Goal: Transaction & Acquisition: Purchase product/service

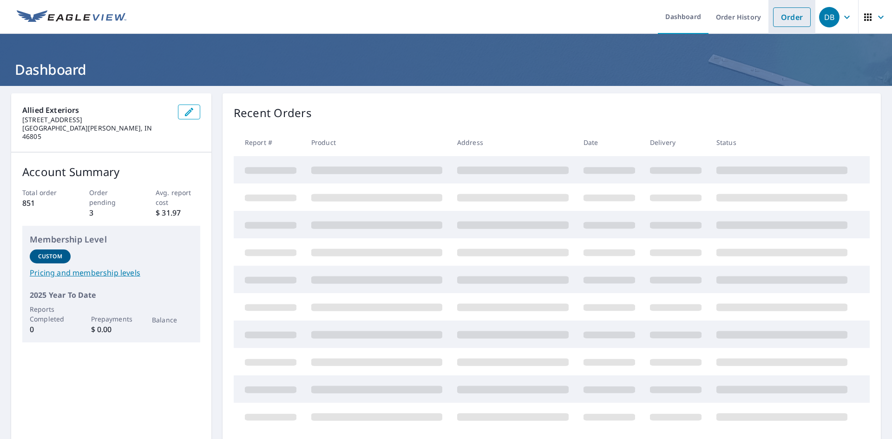
click at [773, 16] on link "Order" at bounding box center [792, 17] width 38 height 20
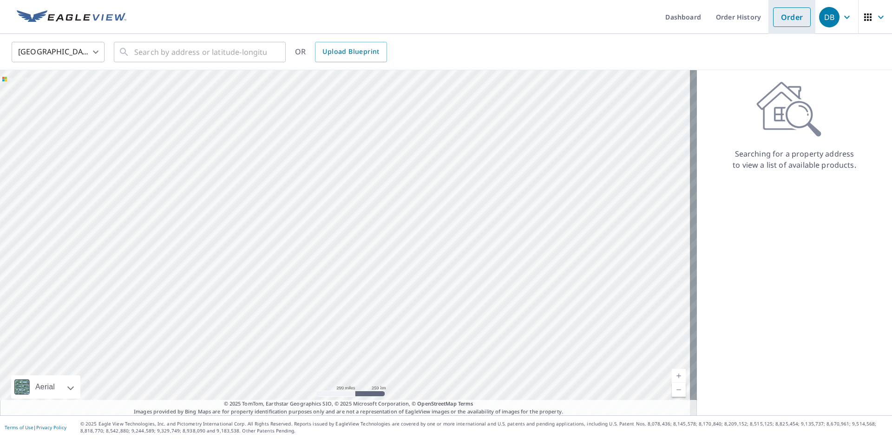
click at [777, 21] on link "Order" at bounding box center [792, 17] width 38 height 20
click at [215, 44] on input "text" at bounding box center [200, 52] width 132 height 26
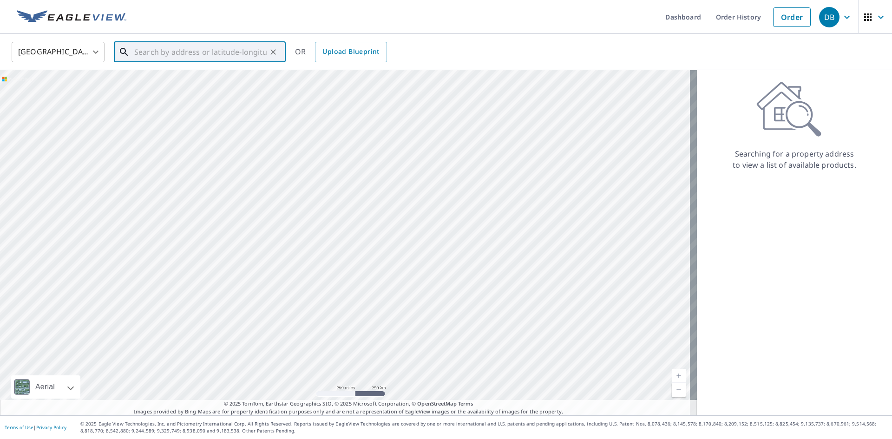
paste input "[STREET_ADDRESS]"
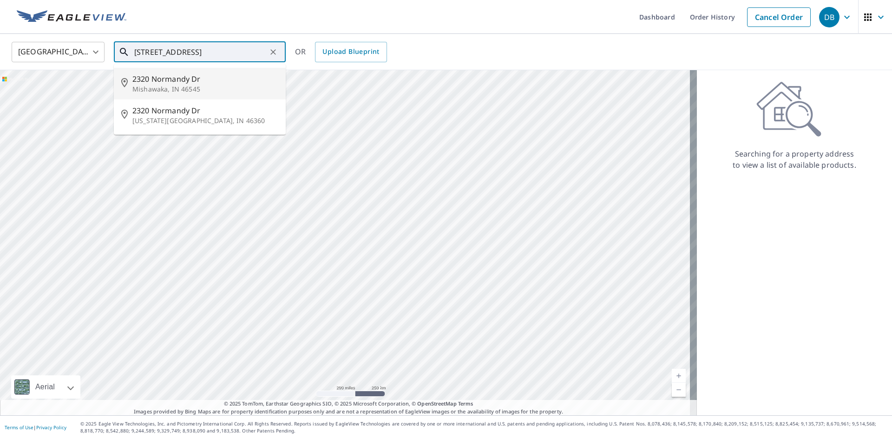
click at [226, 87] on p "Mishawaka, IN 46545" at bounding box center [205, 89] width 146 height 9
type input "2320 Normandy Dr [PERSON_NAME], IN 46545"
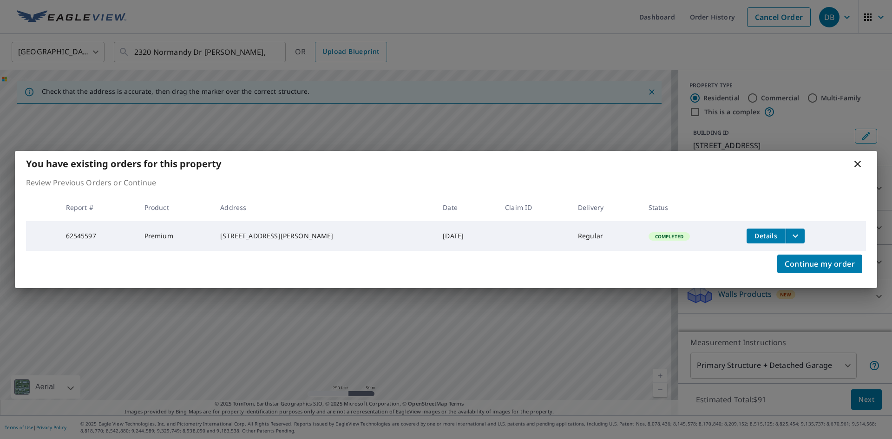
click at [860, 162] on icon at bounding box center [857, 163] width 11 height 11
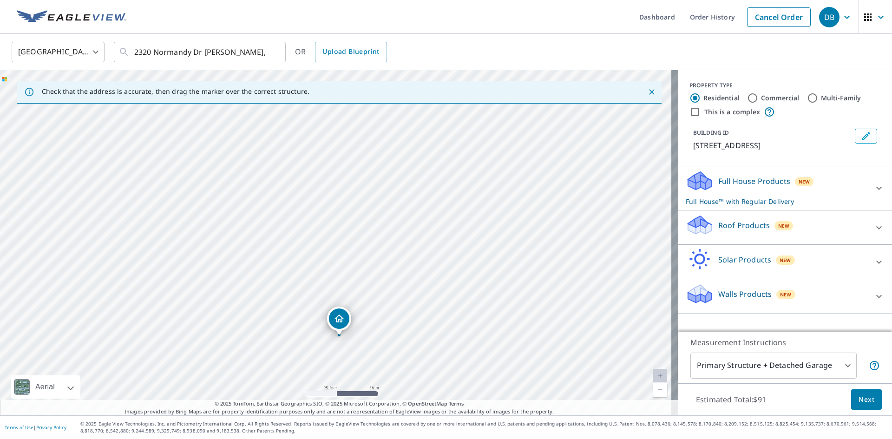
drag, startPoint x: 339, startPoint y: 301, endPoint x: 340, endPoint y: 312, distance: 10.7
click at [828, 184] on div "Full House Products New Full House™ with Regular Delivery" at bounding box center [777, 188] width 182 height 36
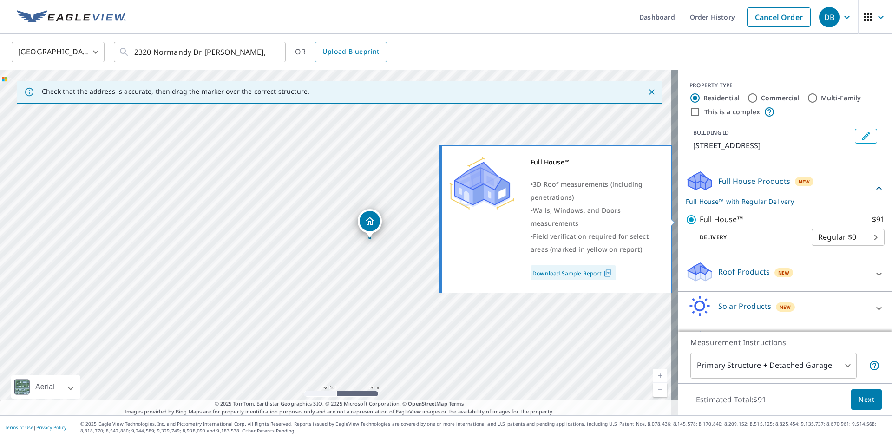
click at [686, 220] on input "Full House™ $91" at bounding box center [693, 219] width 14 height 11
checkbox input "false"
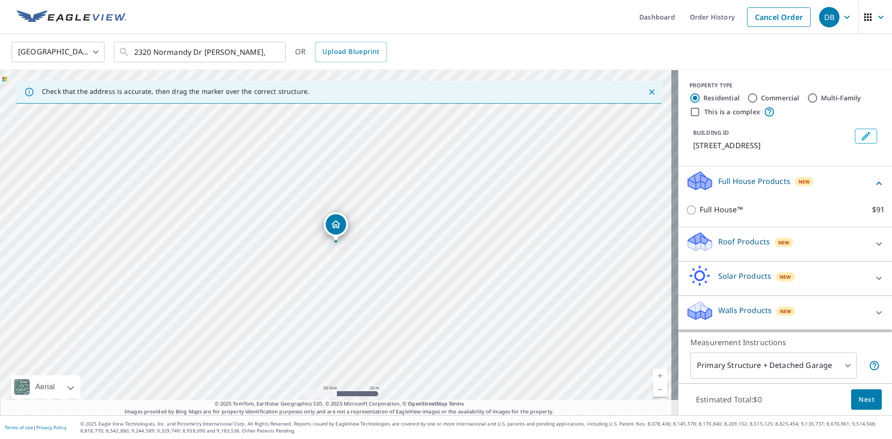
click at [873, 183] on icon at bounding box center [878, 183] width 11 height 11
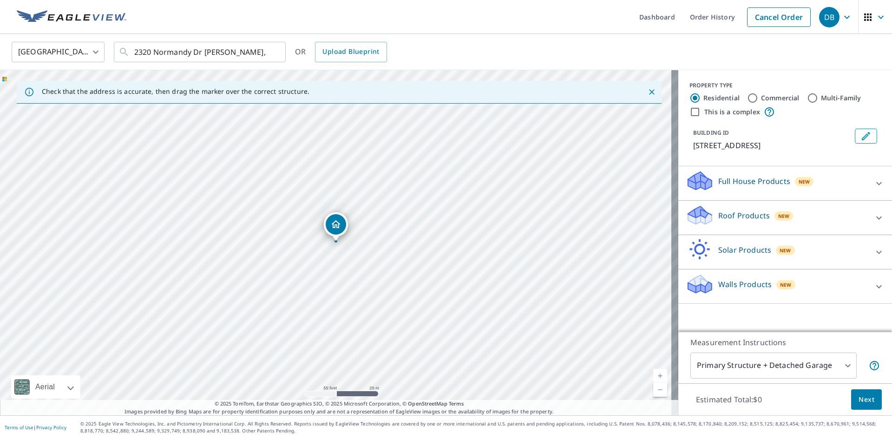
click at [810, 288] on div "Walls Products New" at bounding box center [777, 286] width 182 height 26
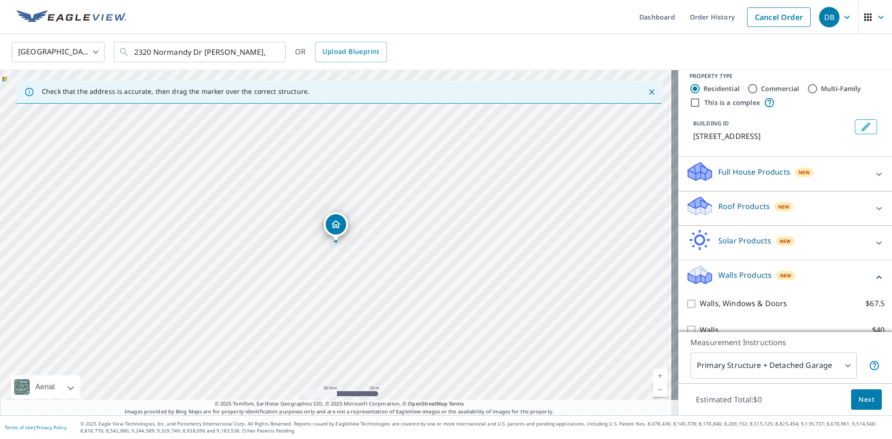
scroll to position [25, 0]
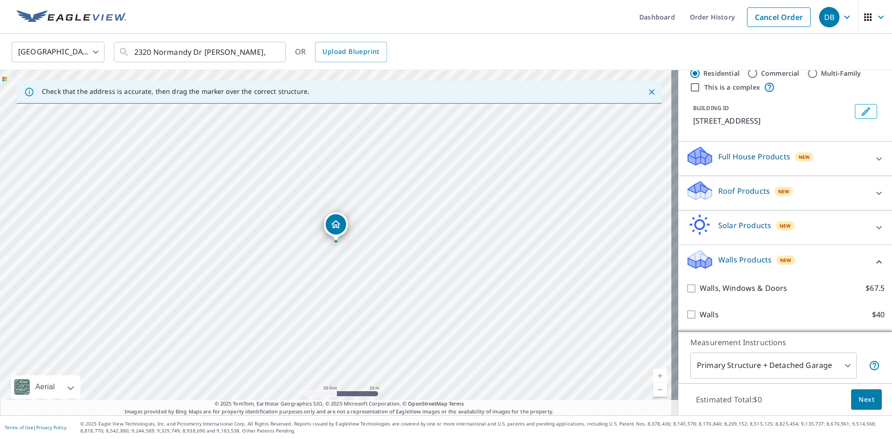
click at [852, 195] on div "Roof Products New" at bounding box center [777, 193] width 182 height 26
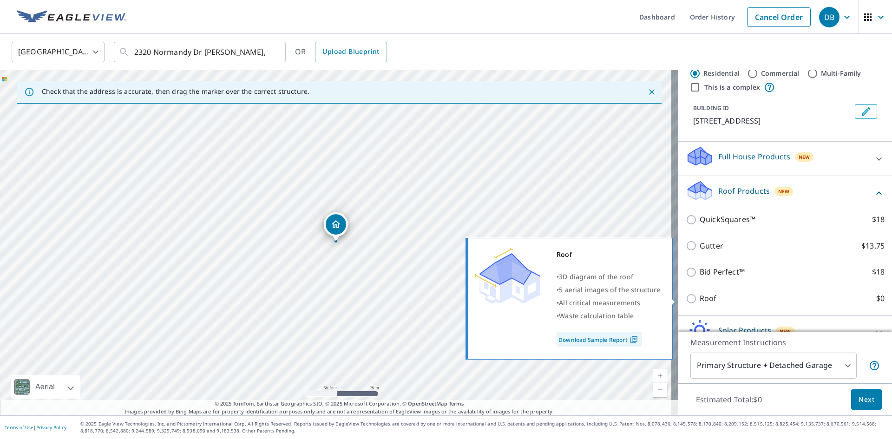
click at [700, 302] on p "Roof" at bounding box center [708, 299] width 17 height 12
click at [700, 302] on input "Roof $0" at bounding box center [693, 298] width 14 height 11
checkbox input "true"
type input "3"
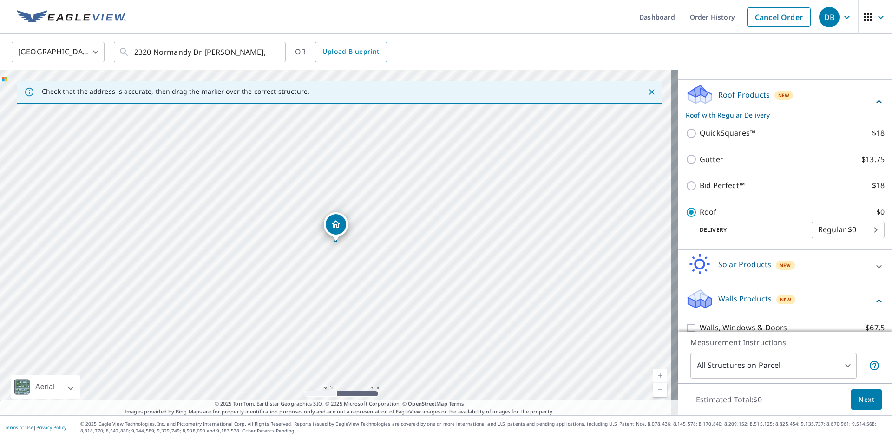
scroll to position [135, 0]
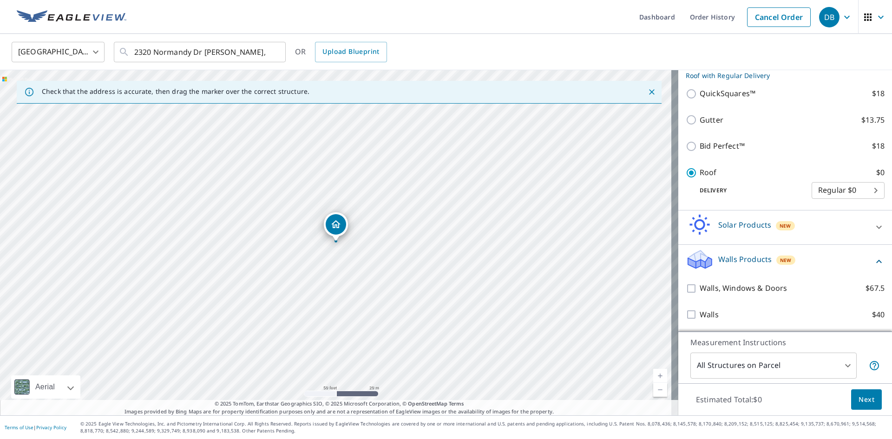
click at [867, 404] on span "Next" at bounding box center [867, 400] width 16 height 12
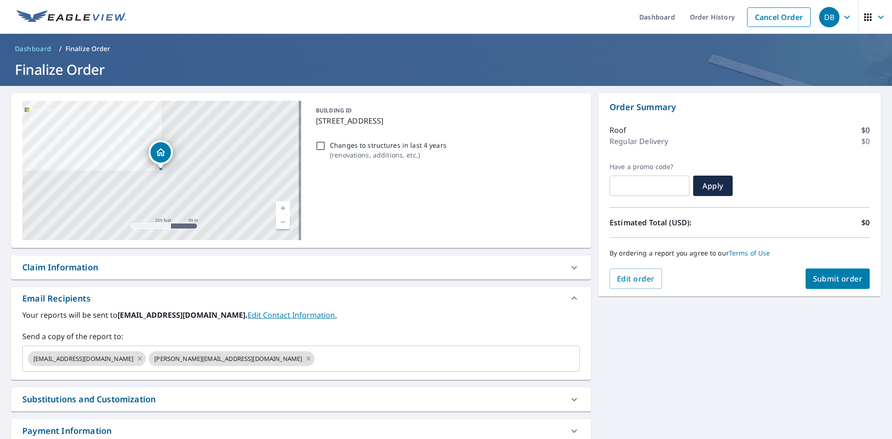
click at [806, 277] on button "Submit order" at bounding box center [838, 279] width 65 height 20
checkbox input "true"
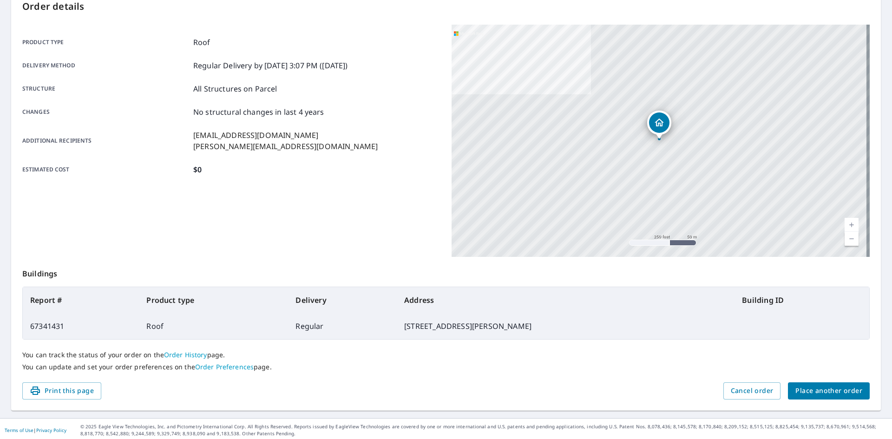
scroll to position [108, 0]
